Goal: Information Seeking & Learning: Learn about a topic

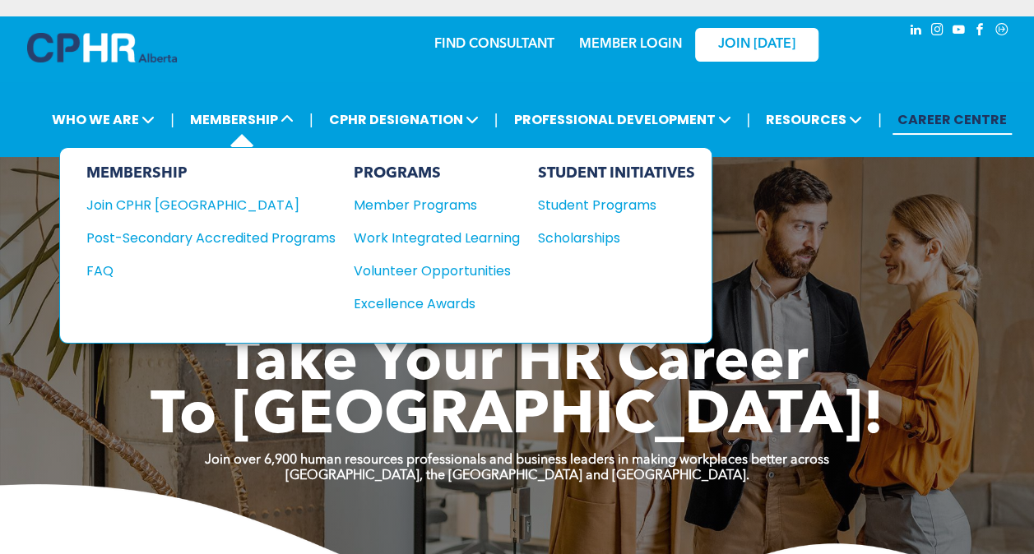
drag, startPoint x: 0, startPoint y: 0, endPoint x: 443, endPoint y: 213, distance: 491.7
click at [443, 213] on div "PROGRAMS Member Programs Work Integrated Learning Volunteer Opportunities Excel…" at bounding box center [437, 245] width 166 height 162
click at [437, 197] on div "Member Programs" at bounding box center [429, 205] width 150 height 21
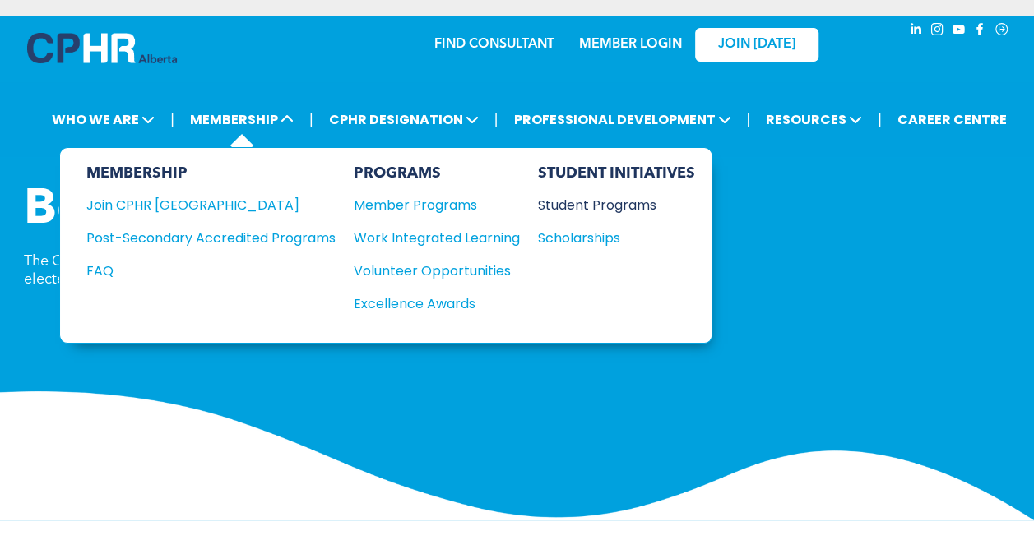
click at [592, 206] on div "Student Programs" at bounding box center [608, 205] width 141 height 21
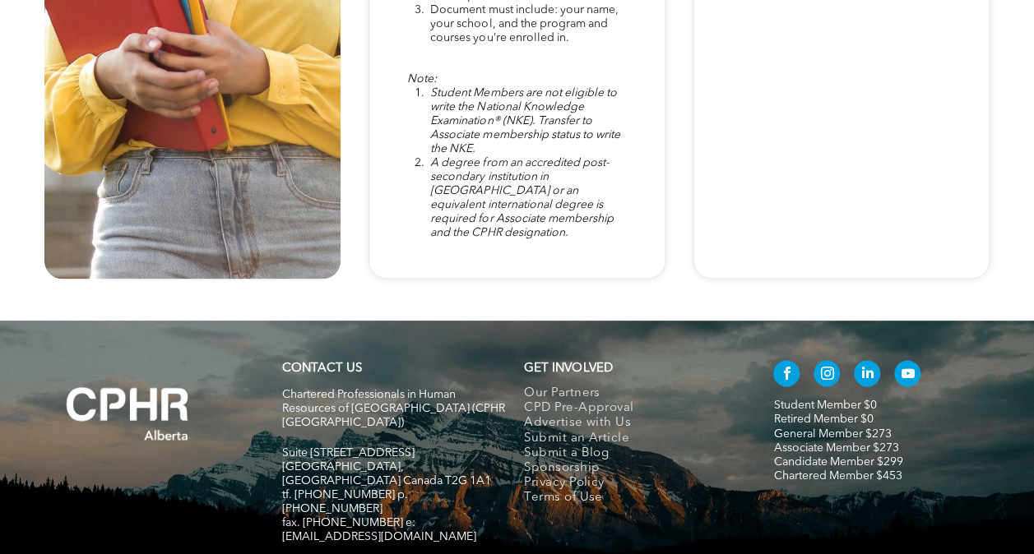
scroll to position [4259, 0]
